Goal: Task Accomplishment & Management: Use online tool/utility

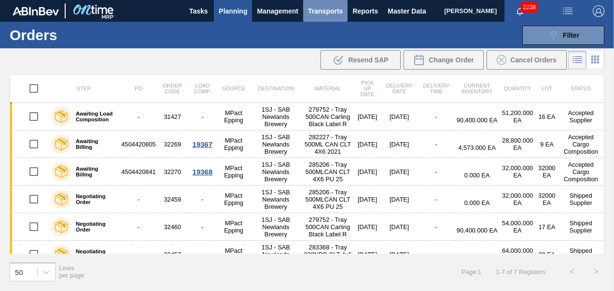
click at [343, 9] on span "Transports" at bounding box center [325, 11] width 35 height 12
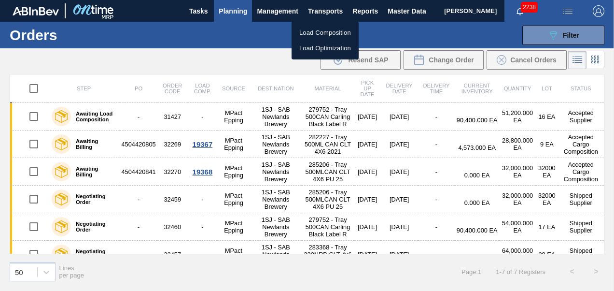
click at [235, 12] on div at bounding box center [307, 145] width 614 height 291
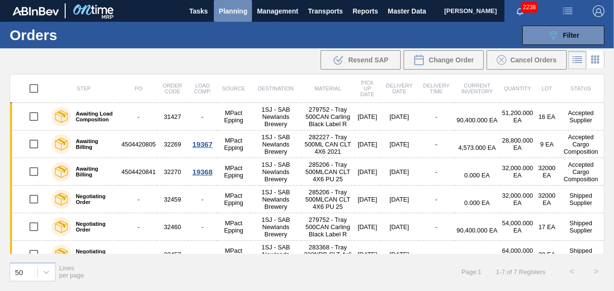
click at [228, 14] on span "Planning" at bounding box center [233, 11] width 28 height 12
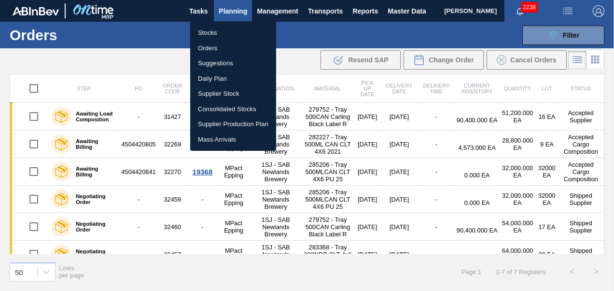
click at [407, 35] on div at bounding box center [307, 145] width 614 height 291
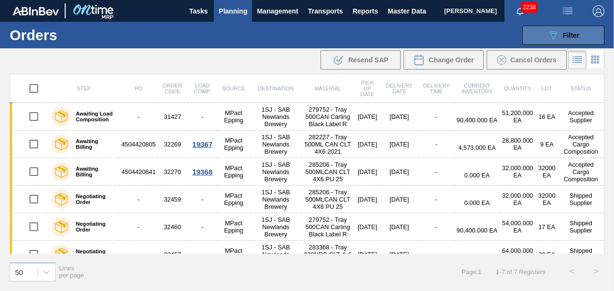
click at [563, 36] on span "Filter" at bounding box center [571, 35] width 16 height 8
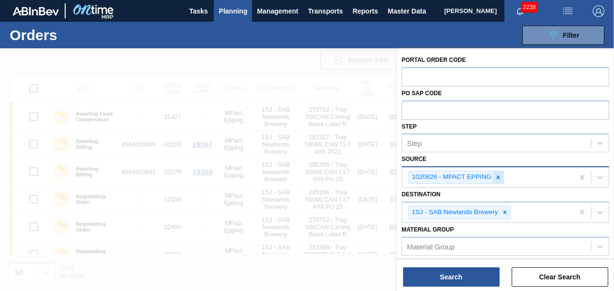
click at [497, 174] on icon at bounding box center [498, 177] width 7 height 7
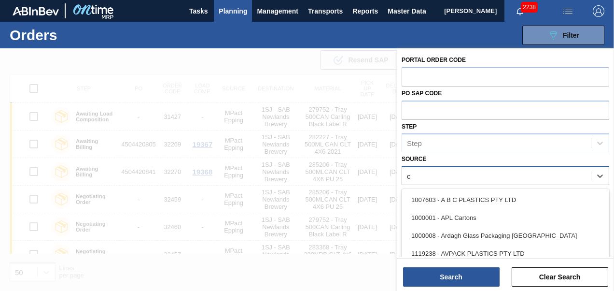
type input "cc"
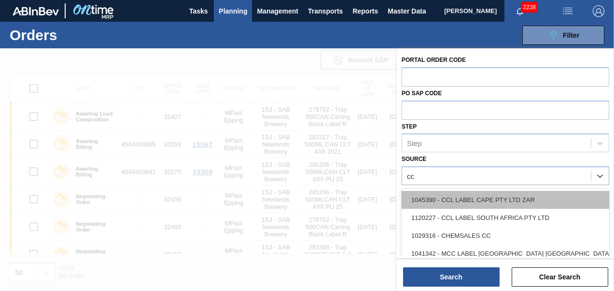
click at [487, 205] on div "1045390 - CCL LABEL CAPE PTY LTD ZAR" at bounding box center [506, 200] width 208 height 18
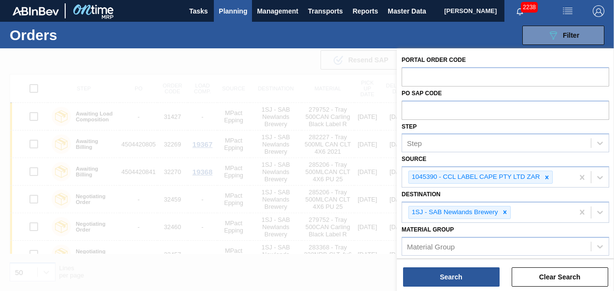
click at [444, 287] on div "Portal Order Code PO SAP Code Step Step Source 1045390 - CCL LABEL CAPE PTY LTD…" at bounding box center [505, 170] width 217 height 244
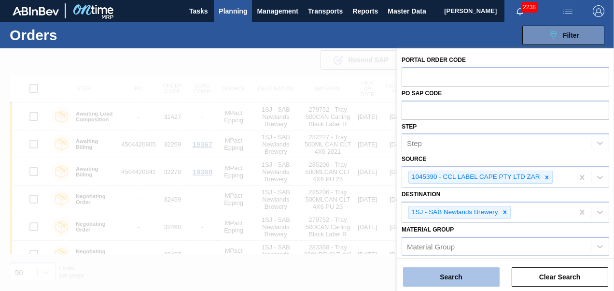
click at [447, 280] on button "Search" at bounding box center [451, 276] width 97 height 19
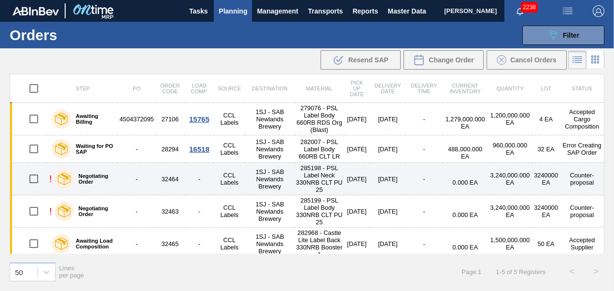
click at [127, 173] on td "-" at bounding box center [136, 179] width 37 height 32
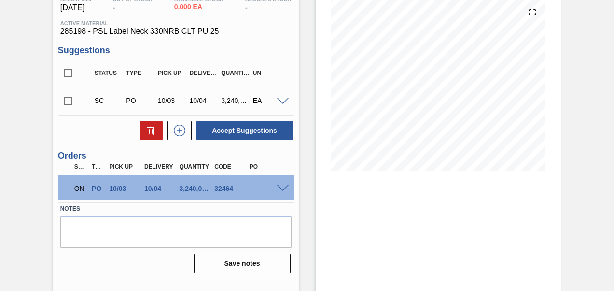
scroll to position [125, 0]
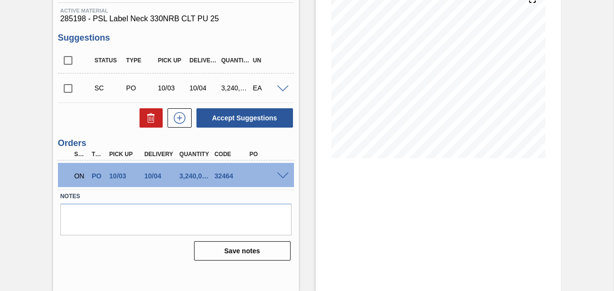
click at [278, 173] on span at bounding box center [283, 175] width 12 height 7
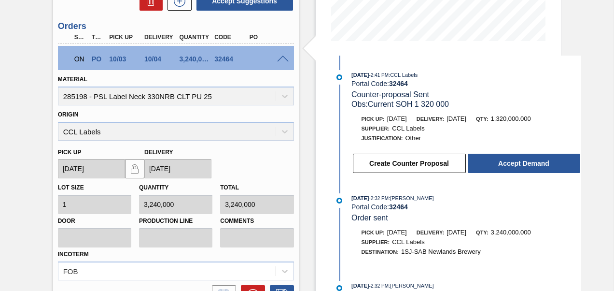
scroll to position [221, 0]
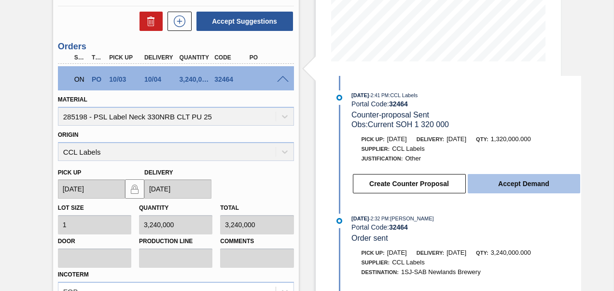
click at [522, 188] on button "Accept Demand" at bounding box center [524, 183] width 113 height 19
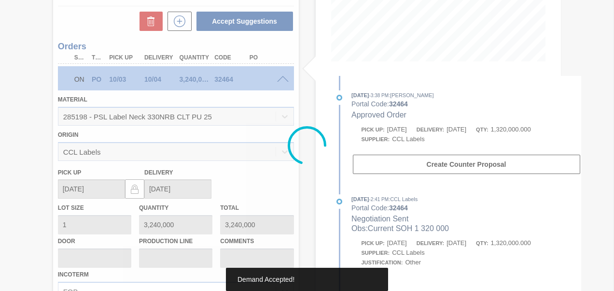
type input "1,320,000"
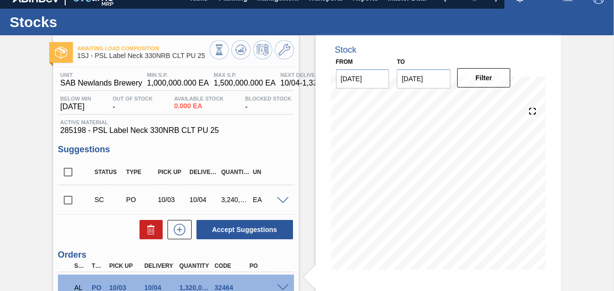
scroll to position [0, 0]
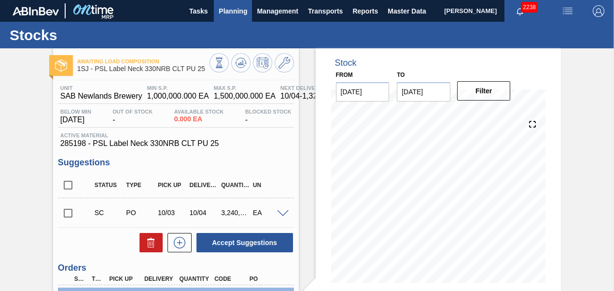
click at [228, 13] on span "Planning" at bounding box center [233, 11] width 28 height 12
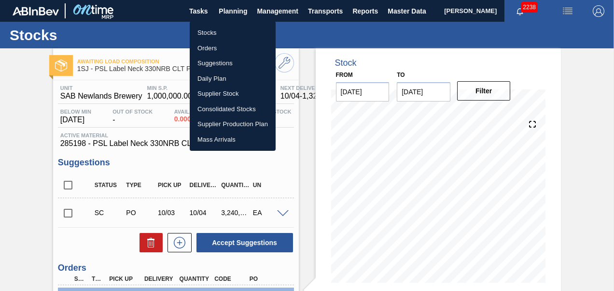
click at [200, 32] on li "Stocks" at bounding box center [233, 32] width 86 height 15
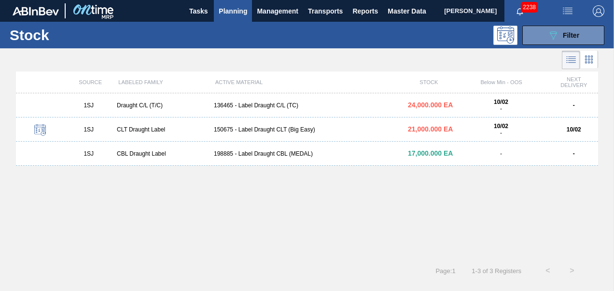
click at [216, 13] on button "Planning" at bounding box center [233, 11] width 38 height 22
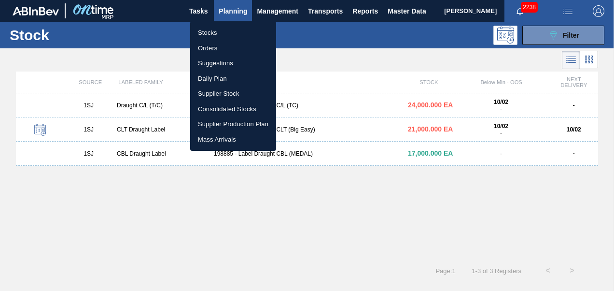
click at [218, 48] on li "Orders" at bounding box center [233, 48] width 86 height 15
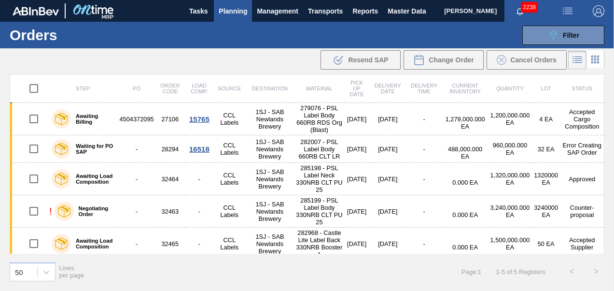
click at [197, 212] on td "-" at bounding box center [199, 211] width 29 height 32
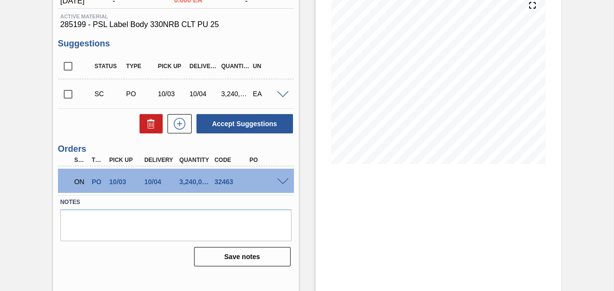
scroll to position [125, 0]
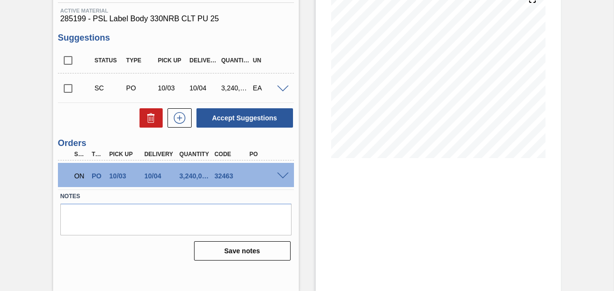
click at [283, 174] on span at bounding box center [283, 175] width 12 height 7
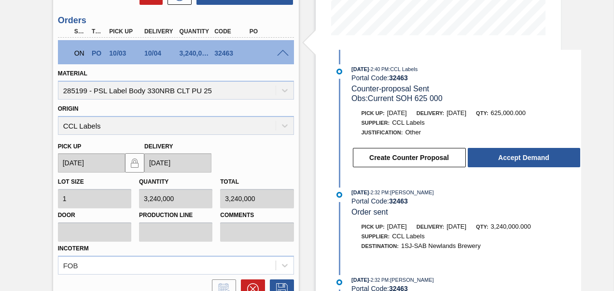
scroll to position [269, 0]
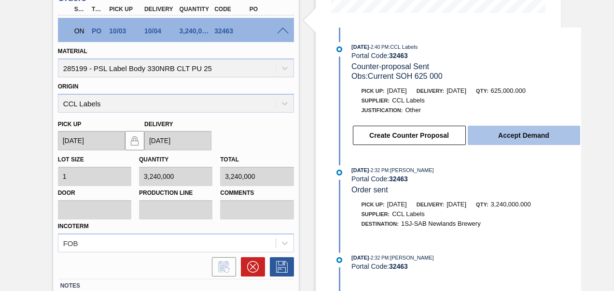
click at [517, 134] on button "Accept Demand" at bounding box center [524, 135] width 113 height 19
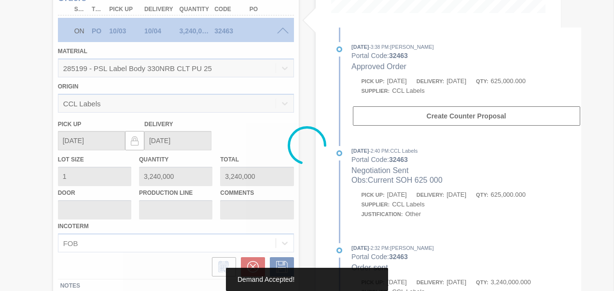
type input "625,000"
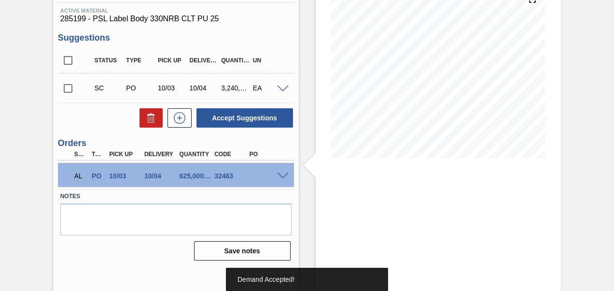
scroll to position [0, 0]
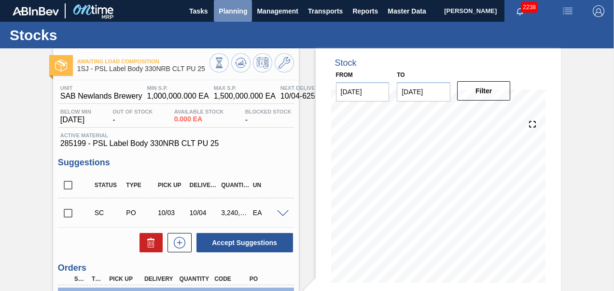
click at [231, 8] on span "Planning" at bounding box center [233, 11] width 28 height 12
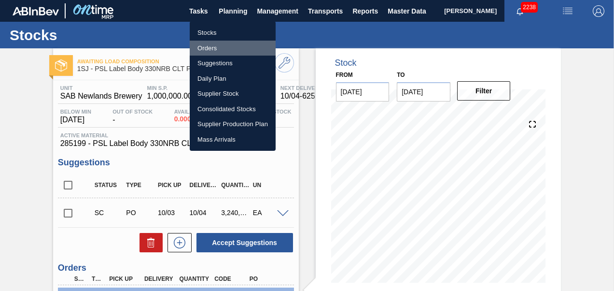
click at [202, 46] on li "Orders" at bounding box center [233, 48] width 86 height 15
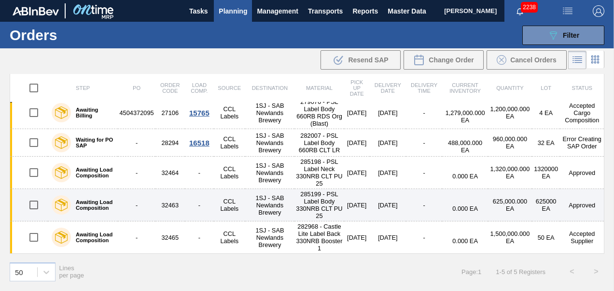
scroll to position [10, 0]
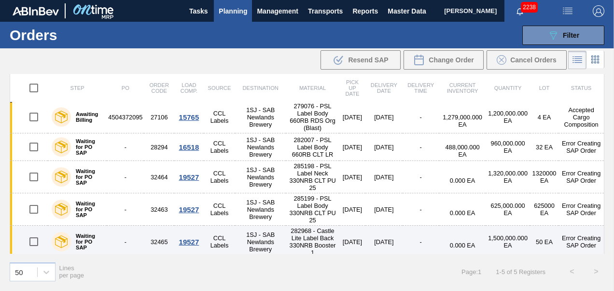
scroll to position [2, 0]
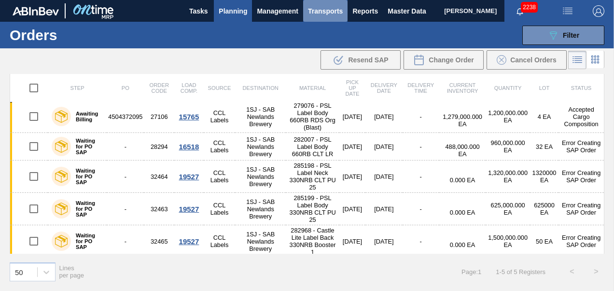
click at [313, 10] on span "Transports" at bounding box center [325, 11] width 35 height 12
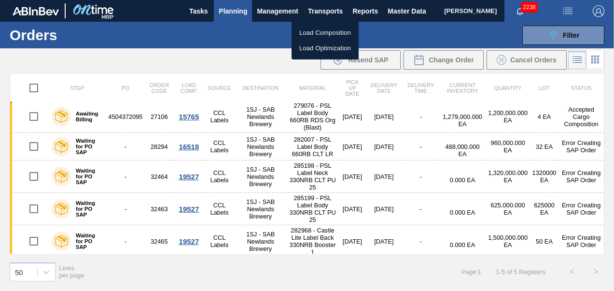
click at [318, 34] on li "Load Composition" at bounding box center [325, 32] width 67 height 15
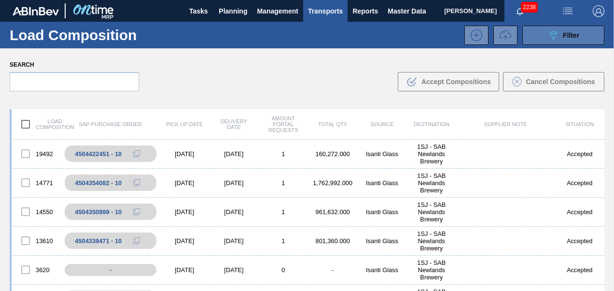
click at [560, 39] on div "089F7B8B-B2A5-4AFE-B5C0-19BA573D28AC Filter" at bounding box center [564, 35] width 32 height 12
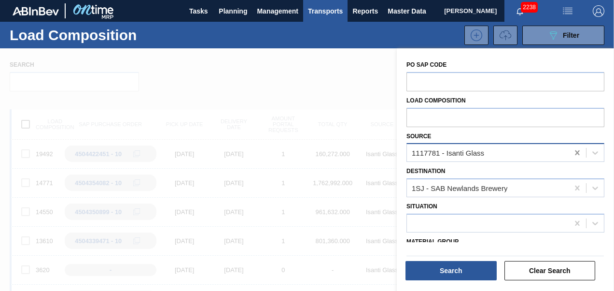
click at [575, 152] on icon at bounding box center [577, 152] width 4 height 5
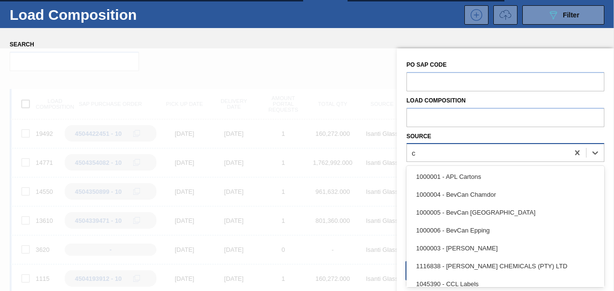
type input "cc"
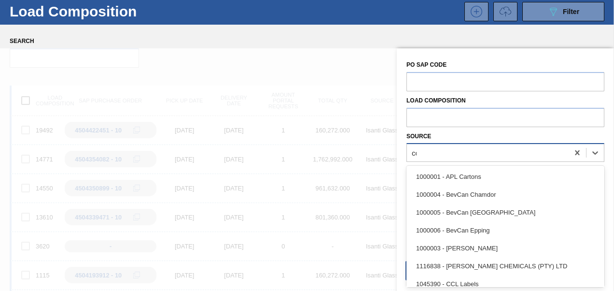
scroll to position [24, 0]
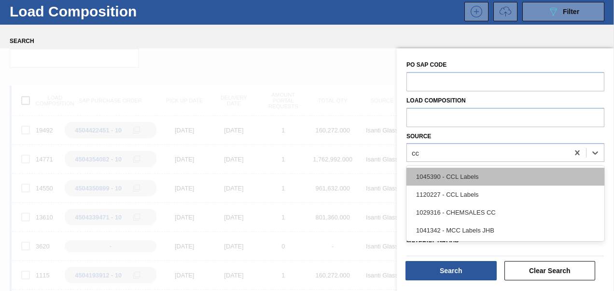
click at [491, 176] on div "1045390 - CCL Labels" at bounding box center [506, 177] width 198 height 18
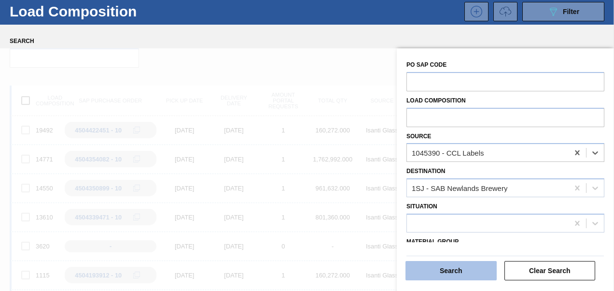
click at [451, 274] on button "Search" at bounding box center [451, 270] width 91 height 19
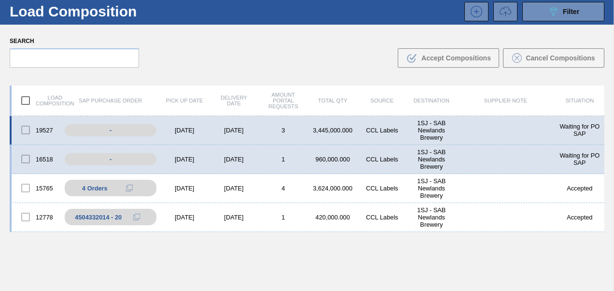
click at [172, 131] on div "[DATE]" at bounding box center [184, 130] width 49 height 7
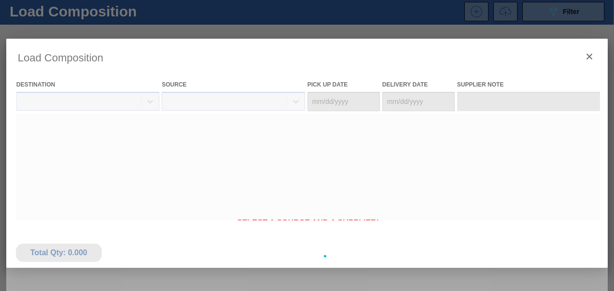
type Date "[DATE]"
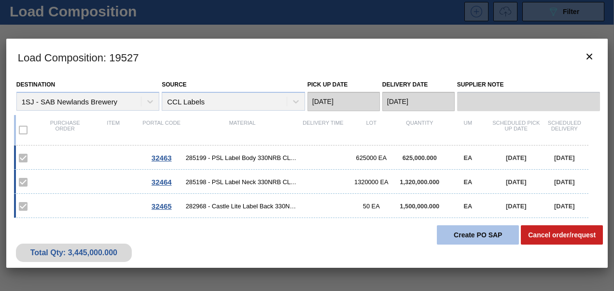
click at [477, 237] on button "Create PO SAP" at bounding box center [478, 234] width 82 height 19
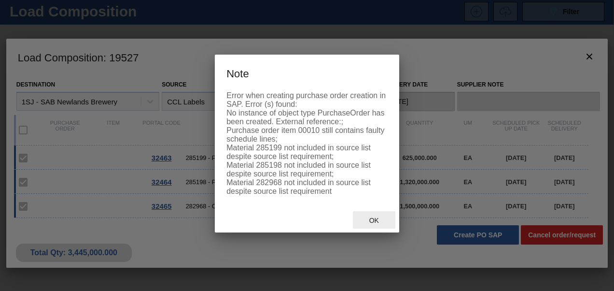
click at [365, 219] on div "Ok" at bounding box center [374, 220] width 42 height 18
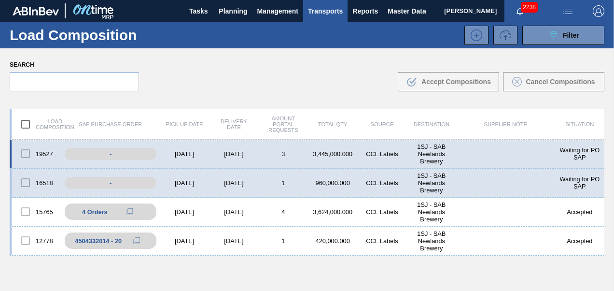
scroll to position [0, 0]
click at [567, 31] on span "Filter" at bounding box center [571, 35] width 16 height 8
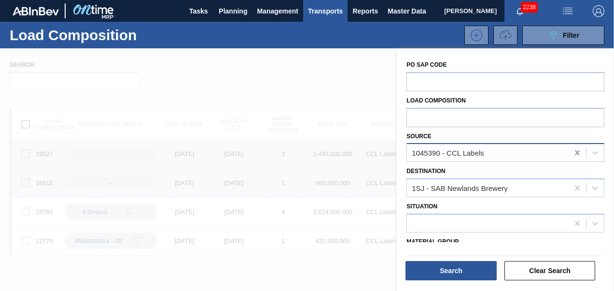
click at [576, 150] on icon at bounding box center [578, 153] width 10 height 10
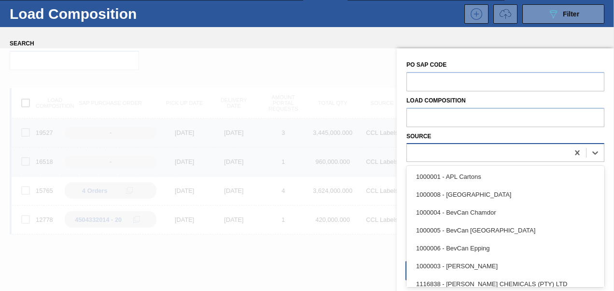
click at [534, 159] on div at bounding box center [488, 153] width 162 height 14
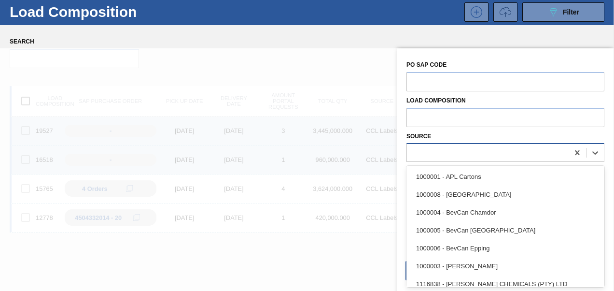
scroll to position [24, 0]
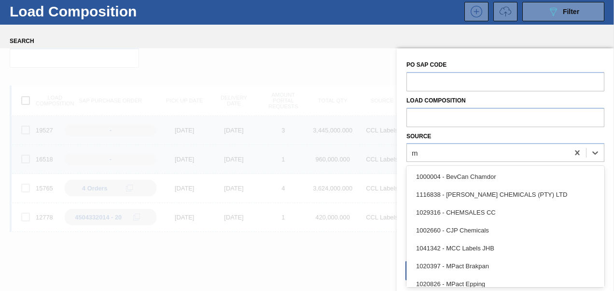
type input "mp"
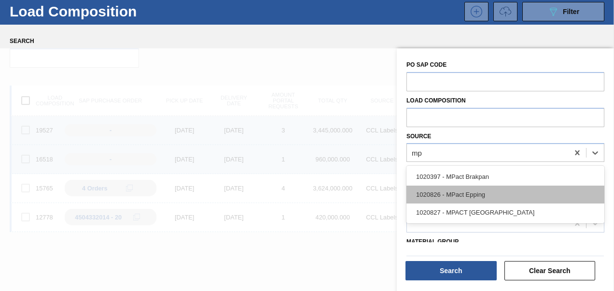
click at [498, 189] on div "1020826 - MPact Epping" at bounding box center [506, 194] width 198 height 18
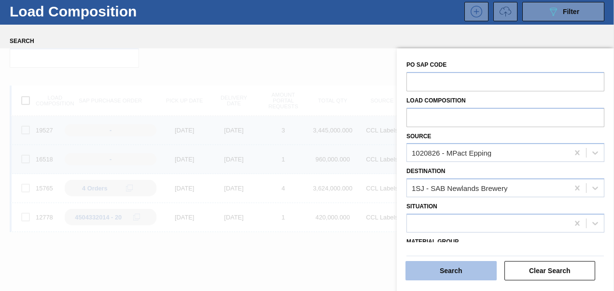
click at [444, 273] on button "Search" at bounding box center [451, 270] width 91 height 19
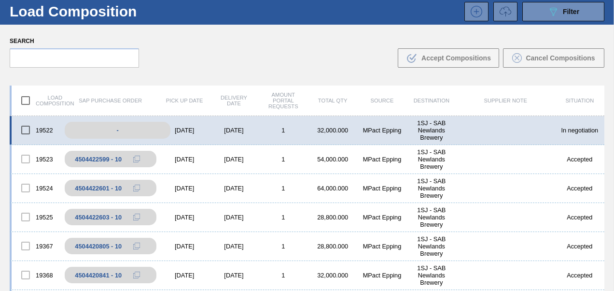
click at [162, 127] on div "-" at bounding box center [118, 130] width 106 height 17
click at [184, 131] on div "[DATE]" at bounding box center [184, 130] width 49 height 7
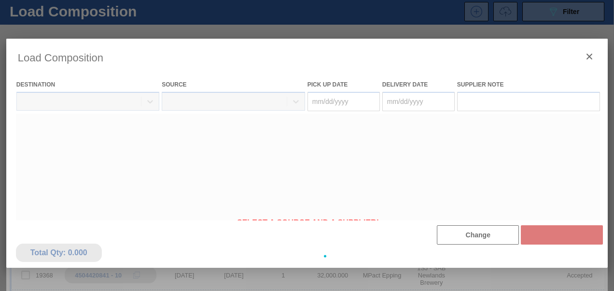
type Date "[DATE]"
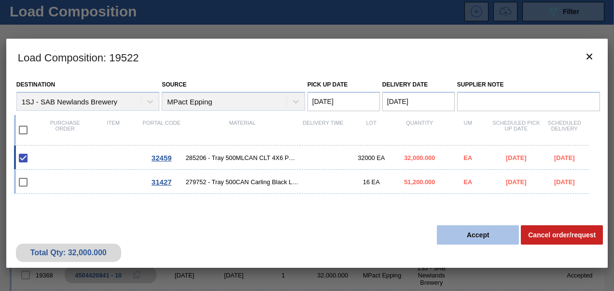
click at [465, 227] on button "Accept" at bounding box center [478, 234] width 82 height 19
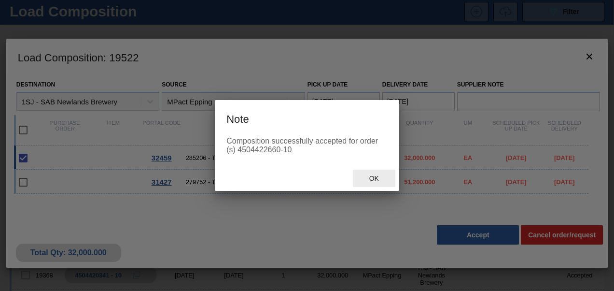
click at [372, 177] on span "Ok" at bounding box center [374, 178] width 25 height 8
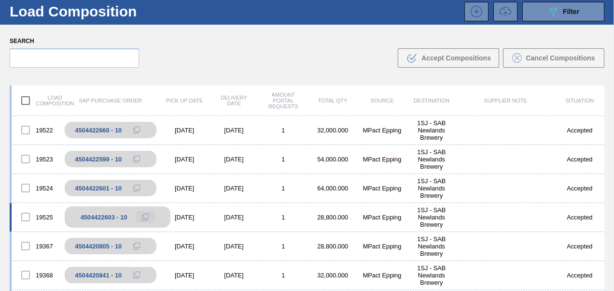
click at [146, 215] on icon at bounding box center [145, 216] width 7 height 7
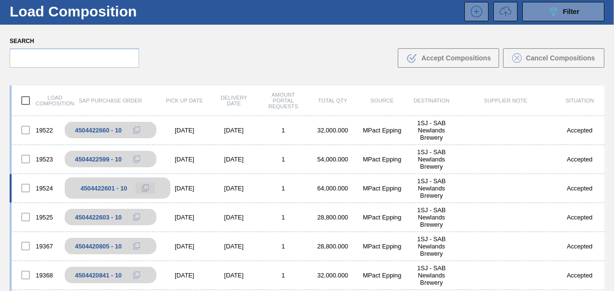
click at [140, 188] on button at bounding box center [145, 188] width 19 height 12
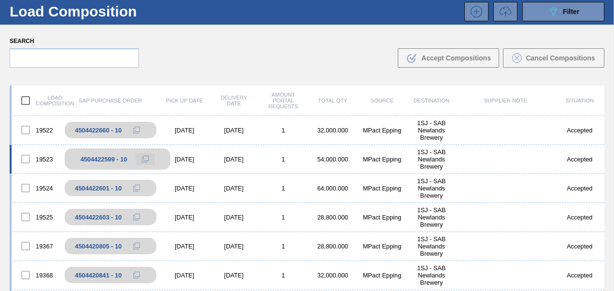
click at [143, 159] on icon at bounding box center [145, 158] width 7 height 7
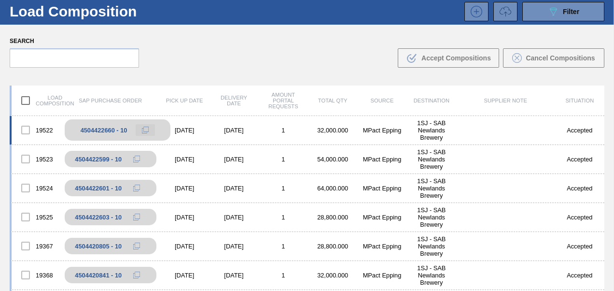
click at [146, 128] on icon at bounding box center [145, 130] width 7 height 7
